Goal: Task Accomplishment & Management: Use online tool/utility

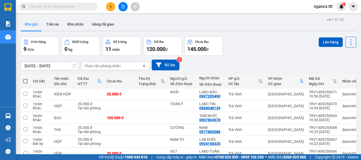
click at [71, 6] on input "text" at bounding box center [60, 7] width 62 height 6
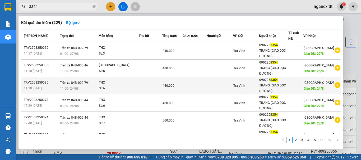
type input "3354"
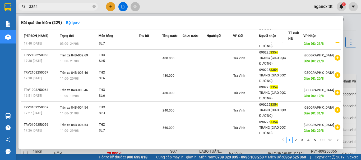
scroll to position [83, 0]
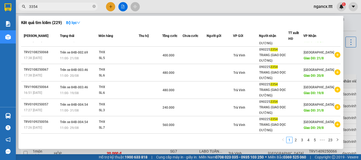
click at [296, 139] on link "2" at bounding box center [295, 140] width 6 height 6
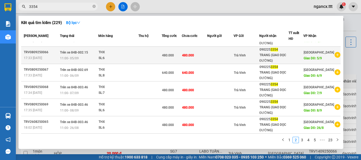
click at [125, 59] on div "SL: 6" at bounding box center [118, 58] width 40 height 6
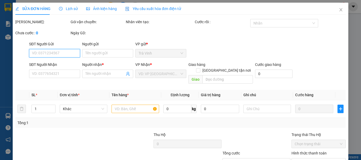
type input "0902253354"
type input "TRANG (GIAO DỌC ĐƯỜNG)"
type input "5/9"
type input "480.000"
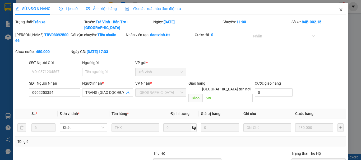
click at [339, 11] on icon "close" at bounding box center [340, 9] width 3 height 3
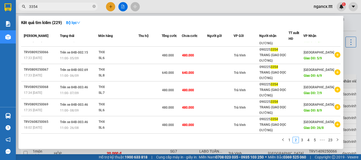
click at [68, 6] on input "3354" at bounding box center [60, 7] width 62 height 6
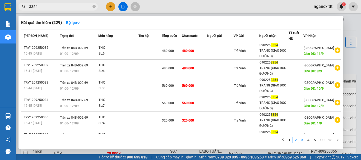
click at [304, 139] on link "3" at bounding box center [302, 140] width 6 height 6
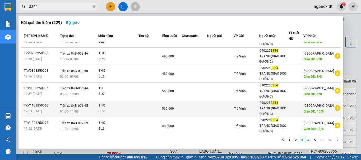
scroll to position [83, 0]
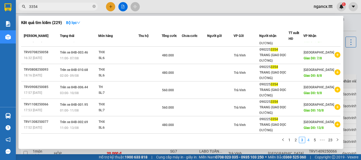
click at [310, 137] on link "4" at bounding box center [308, 140] width 6 height 6
click at [296, 139] on link "3" at bounding box center [295, 140] width 6 height 6
click at [294, 139] on link "2" at bounding box center [295, 140] width 6 height 6
